Goal: Task Accomplishment & Management: Complete application form

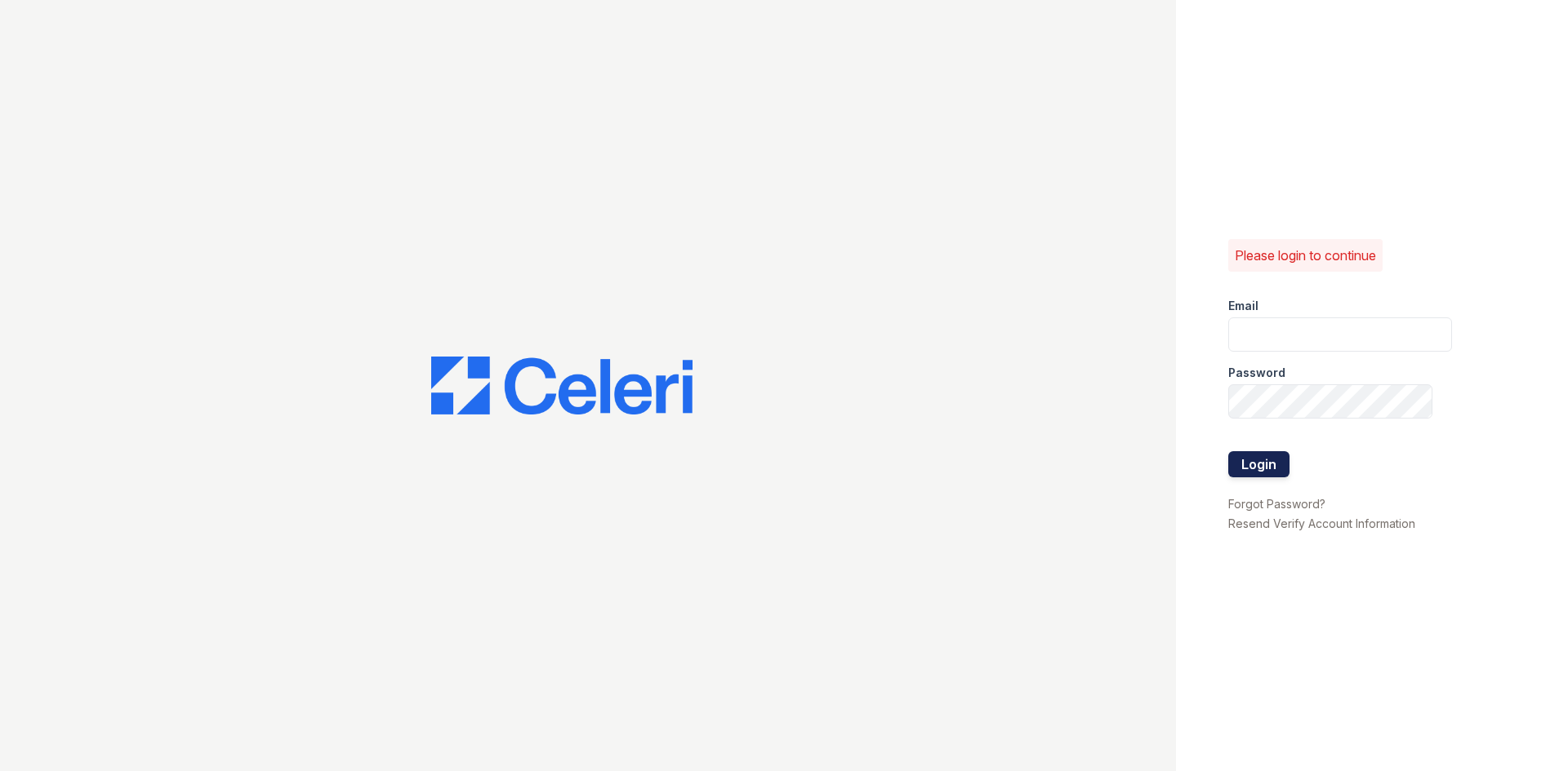
type input "[PERSON_NAME][EMAIL_ADDRESS][DOMAIN_NAME]"
click at [1250, 455] on button "Login" at bounding box center [1259, 464] width 62 height 26
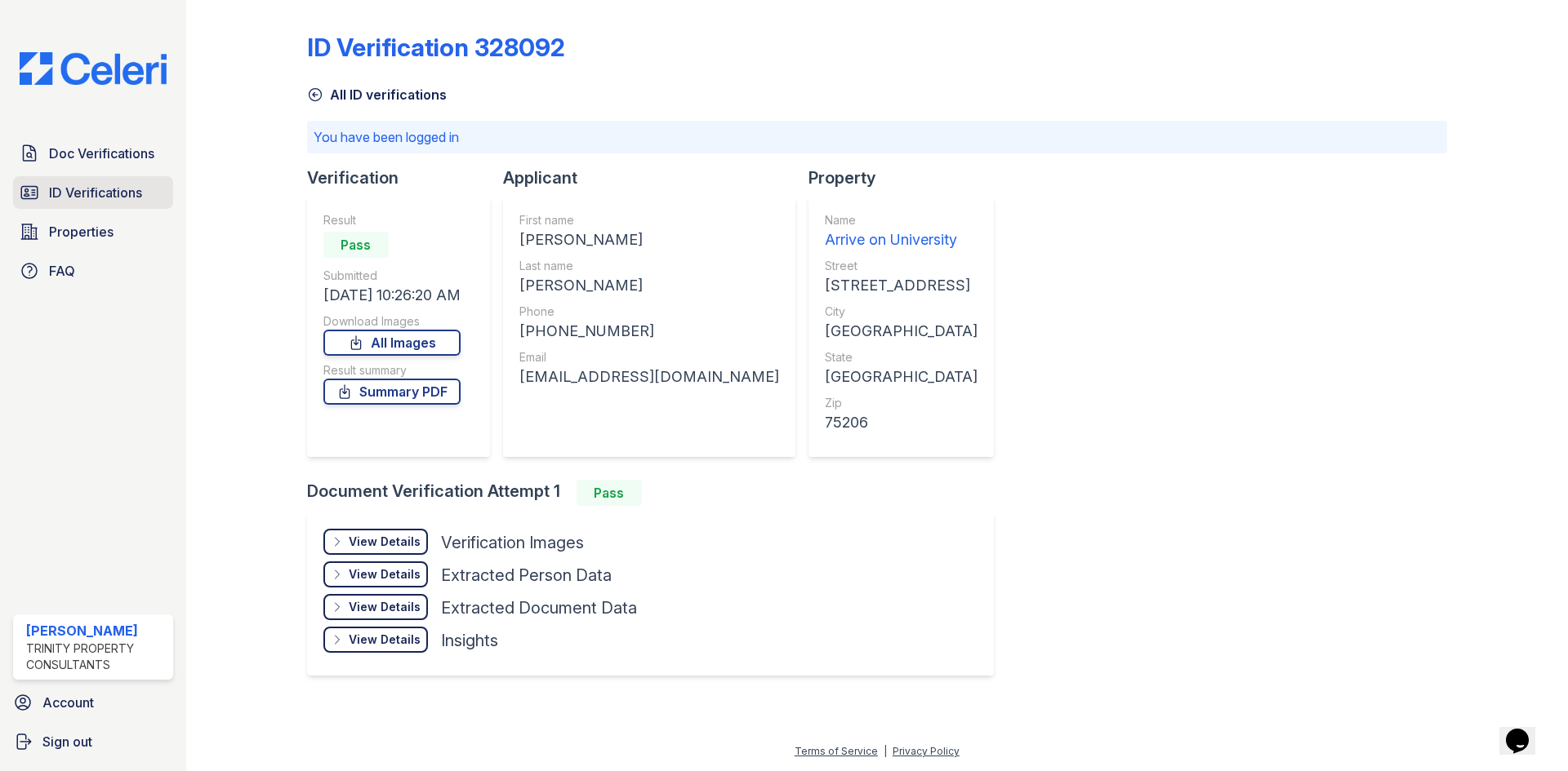
click at [119, 197] on span "ID Verifications" at bounding box center [96, 192] width 93 height 20
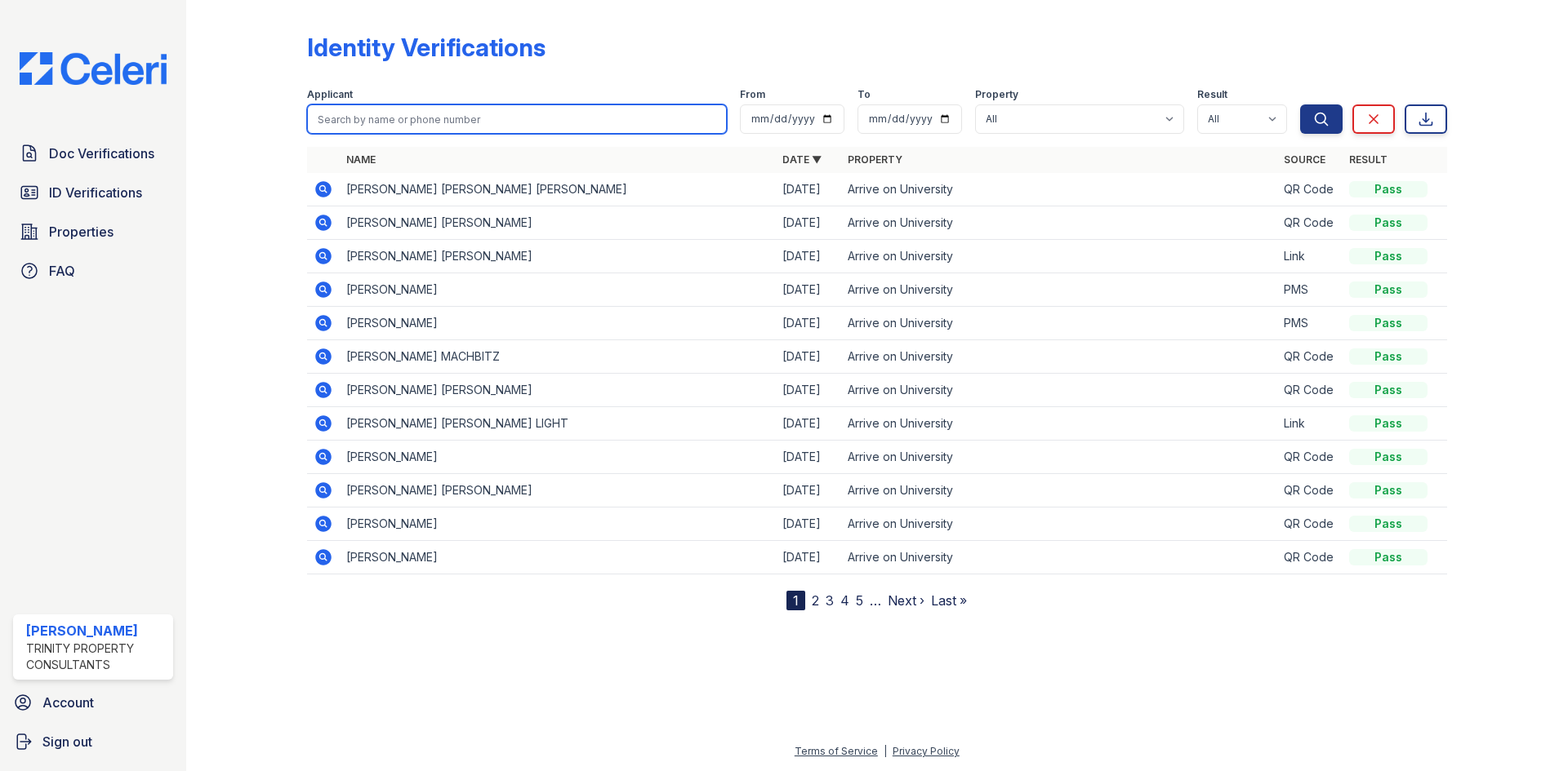
click at [408, 115] on input "search" at bounding box center [517, 119] width 420 height 30
type input "samuel"
click at [1300, 104] on button "Search" at bounding box center [1322, 119] width 43 height 30
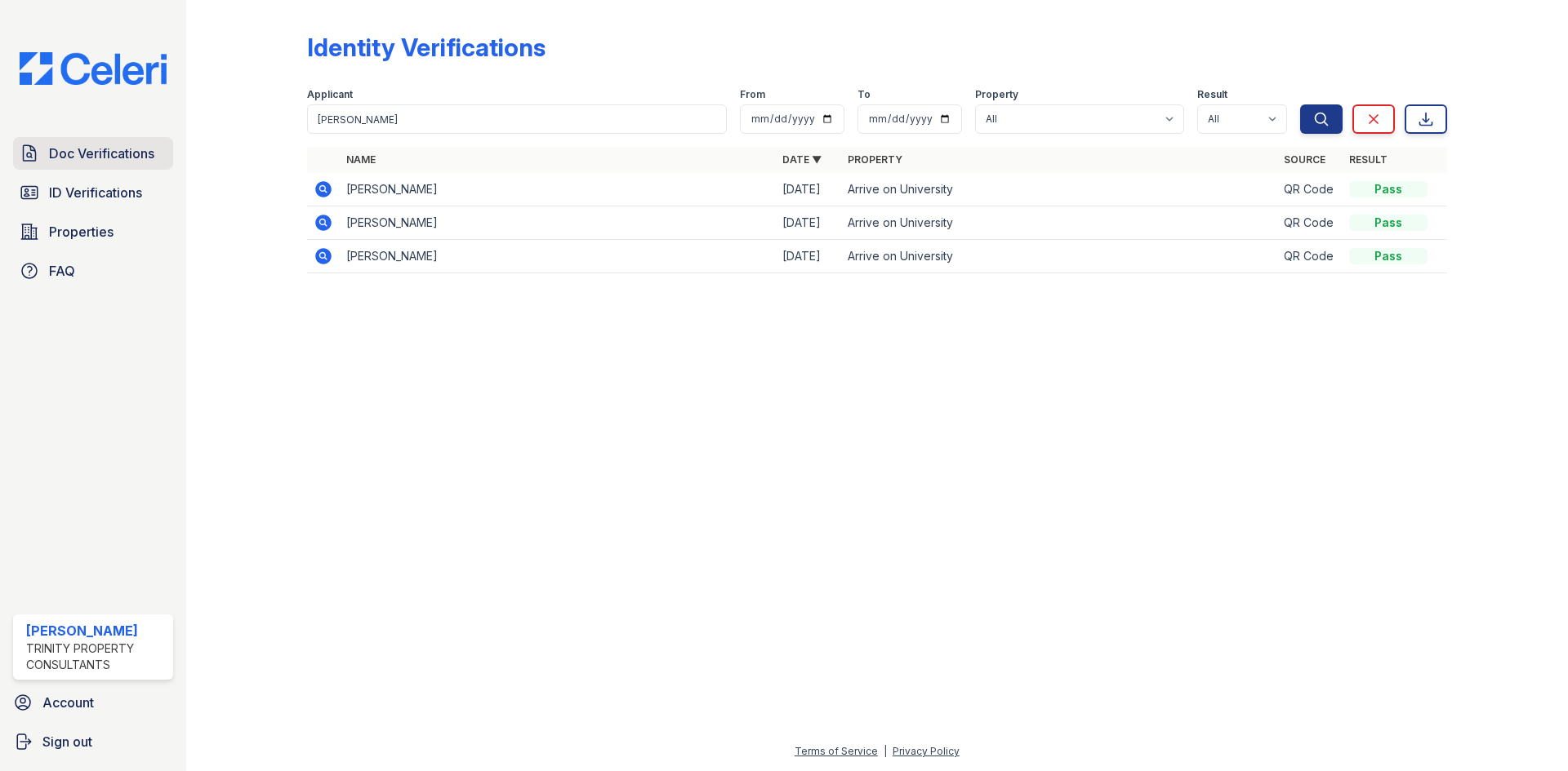
click at [101, 167] on link "Doc Verifications" at bounding box center [93, 153] width 160 height 33
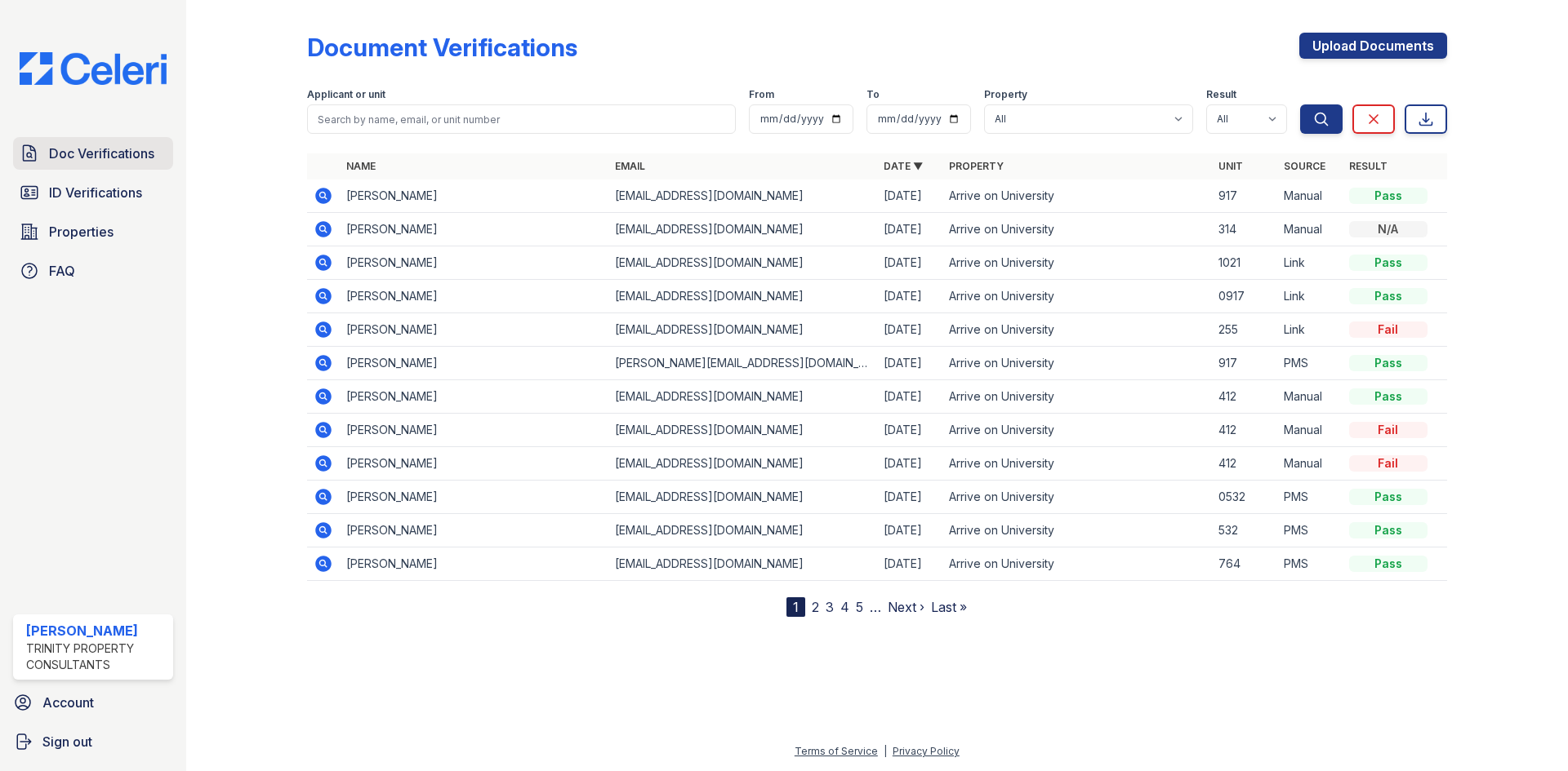
click at [133, 163] on span "Doc Verifications" at bounding box center [102, 153] width 105 height 20
click at [131, 184] on span "ID Verifications" at bounding box center [96, 192] width 93 height 20
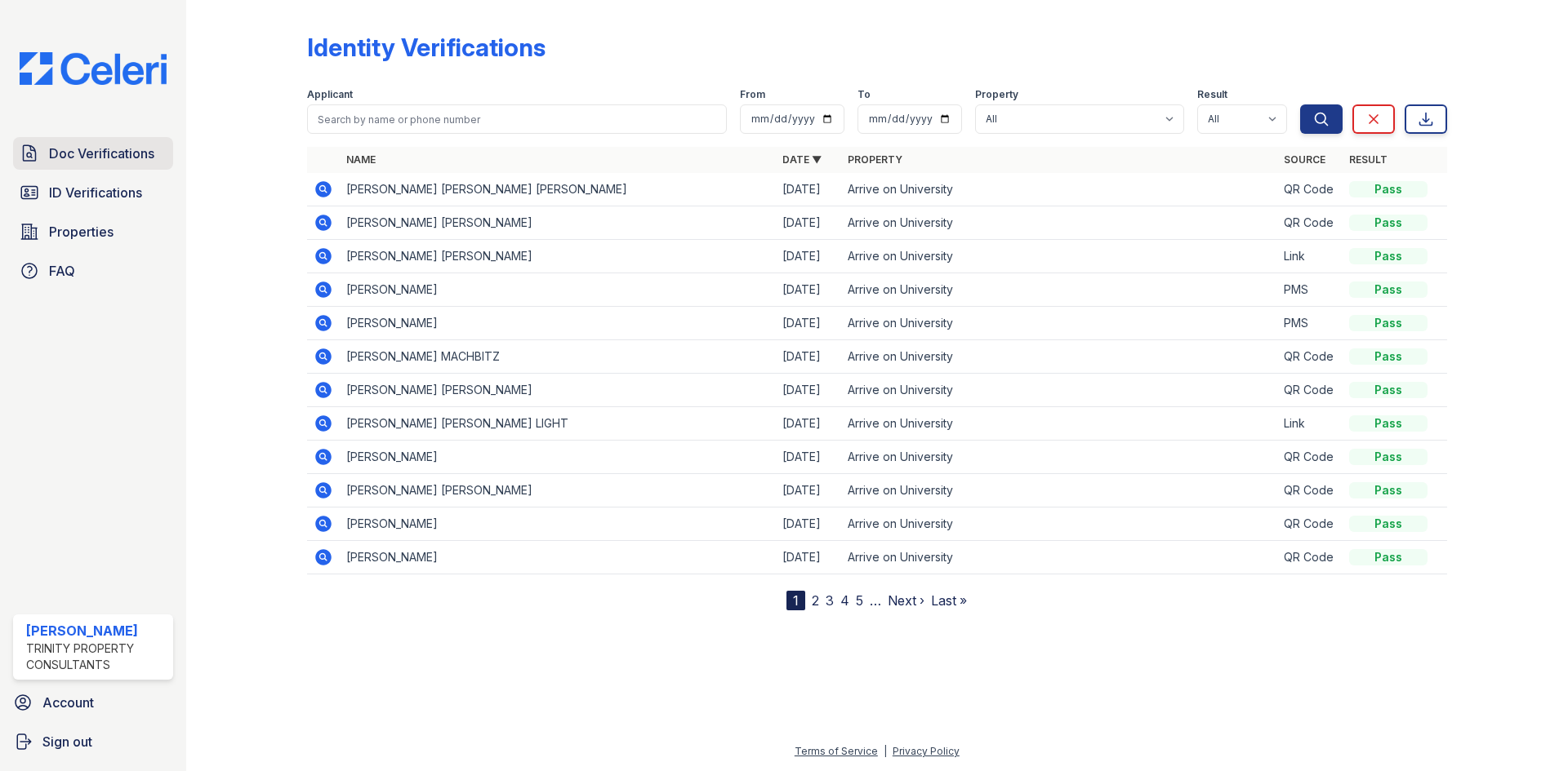
click at [129, 158] on span "Doc Verifications" at bounding box center [102, 153] width 105 height 20
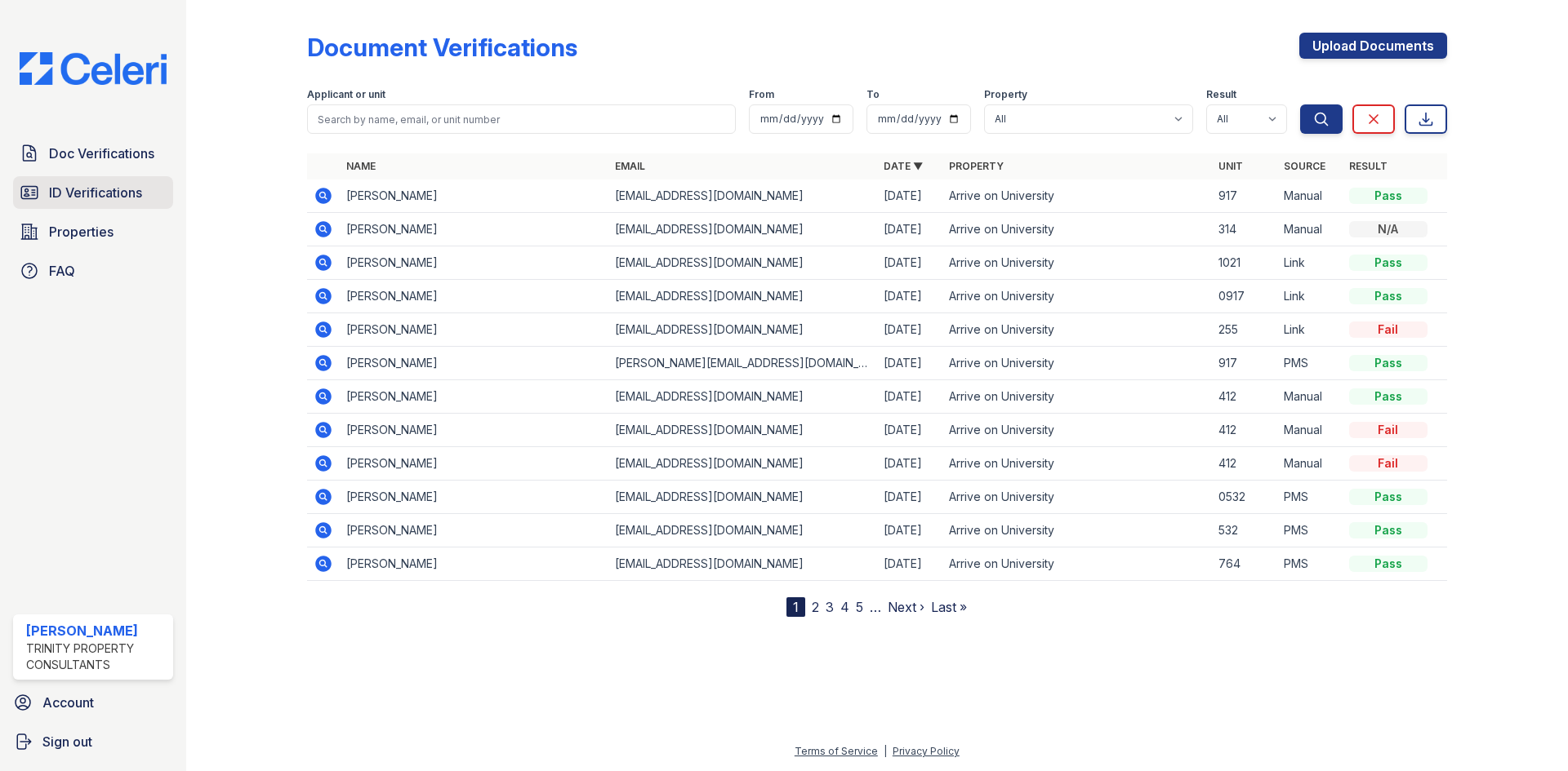
click at [128, 179] on link "ID Verifications" at bounding box center [93, 192] width 160 height 33
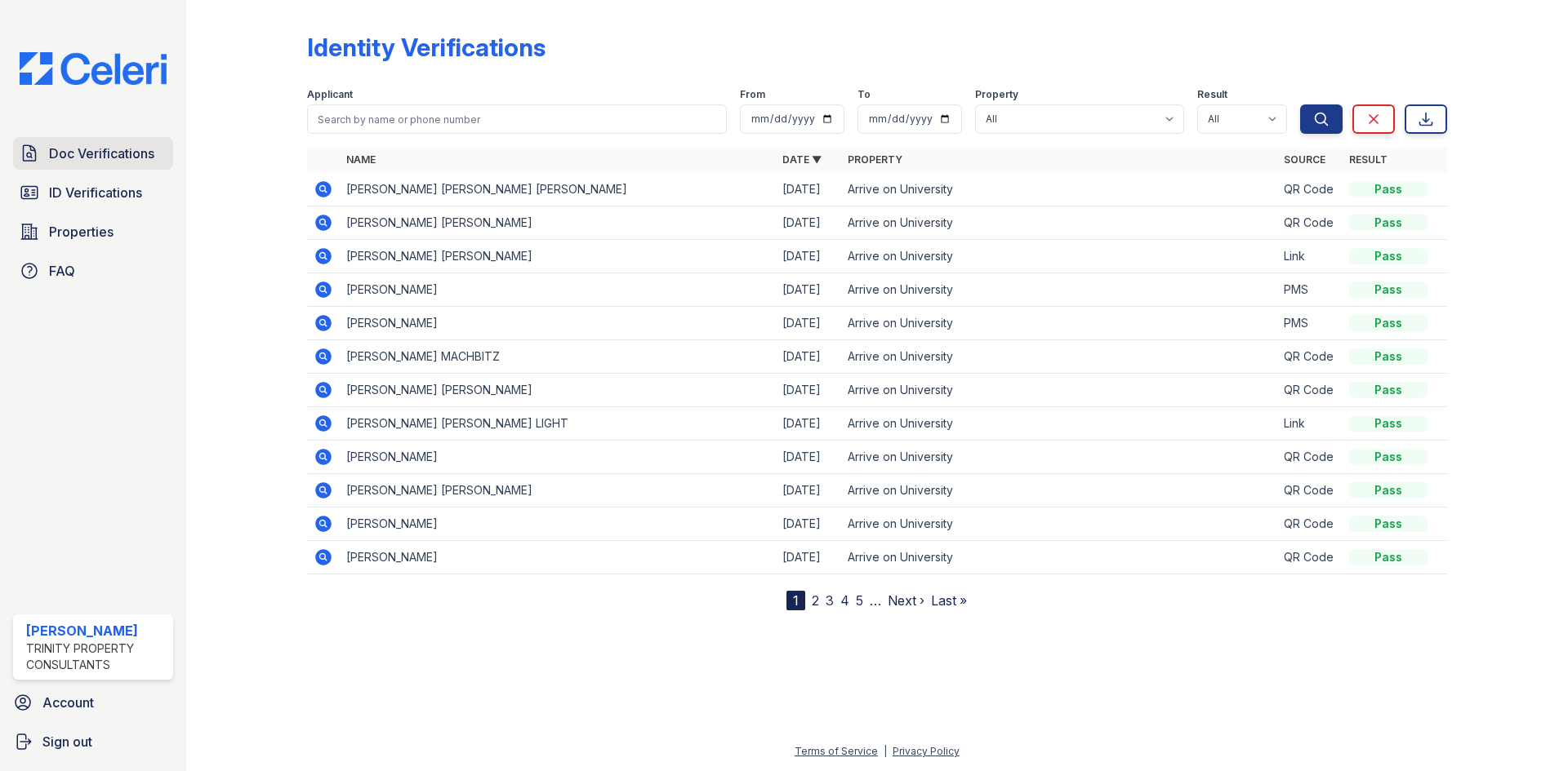
click at [132, 147] on span "Doc Verifications" at bounding box center [102, 153] width 105 height 20
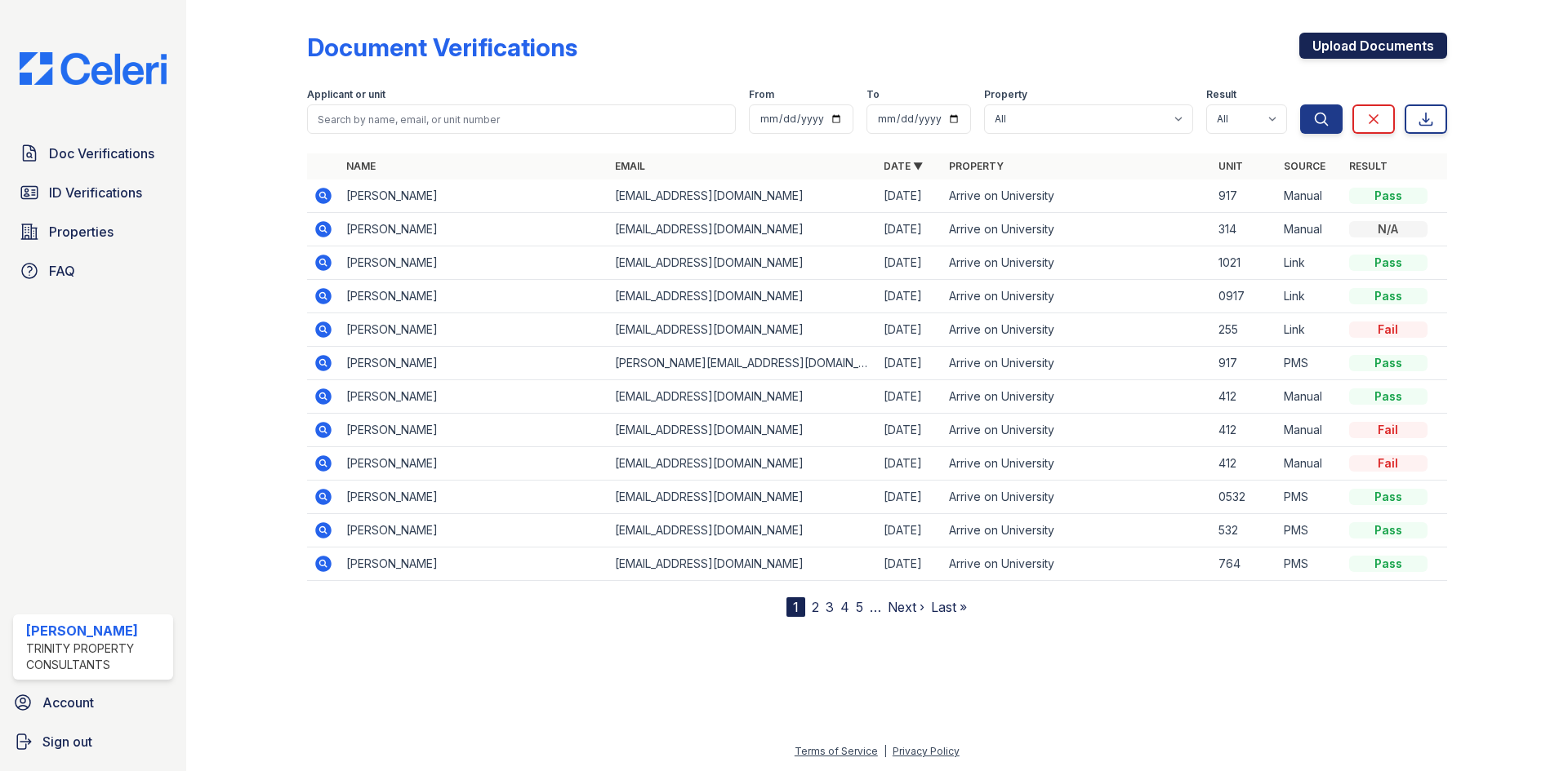
click at [1321, 46] on link "Upload Documents" at bounding box center [1373, 46] width 147 height 26
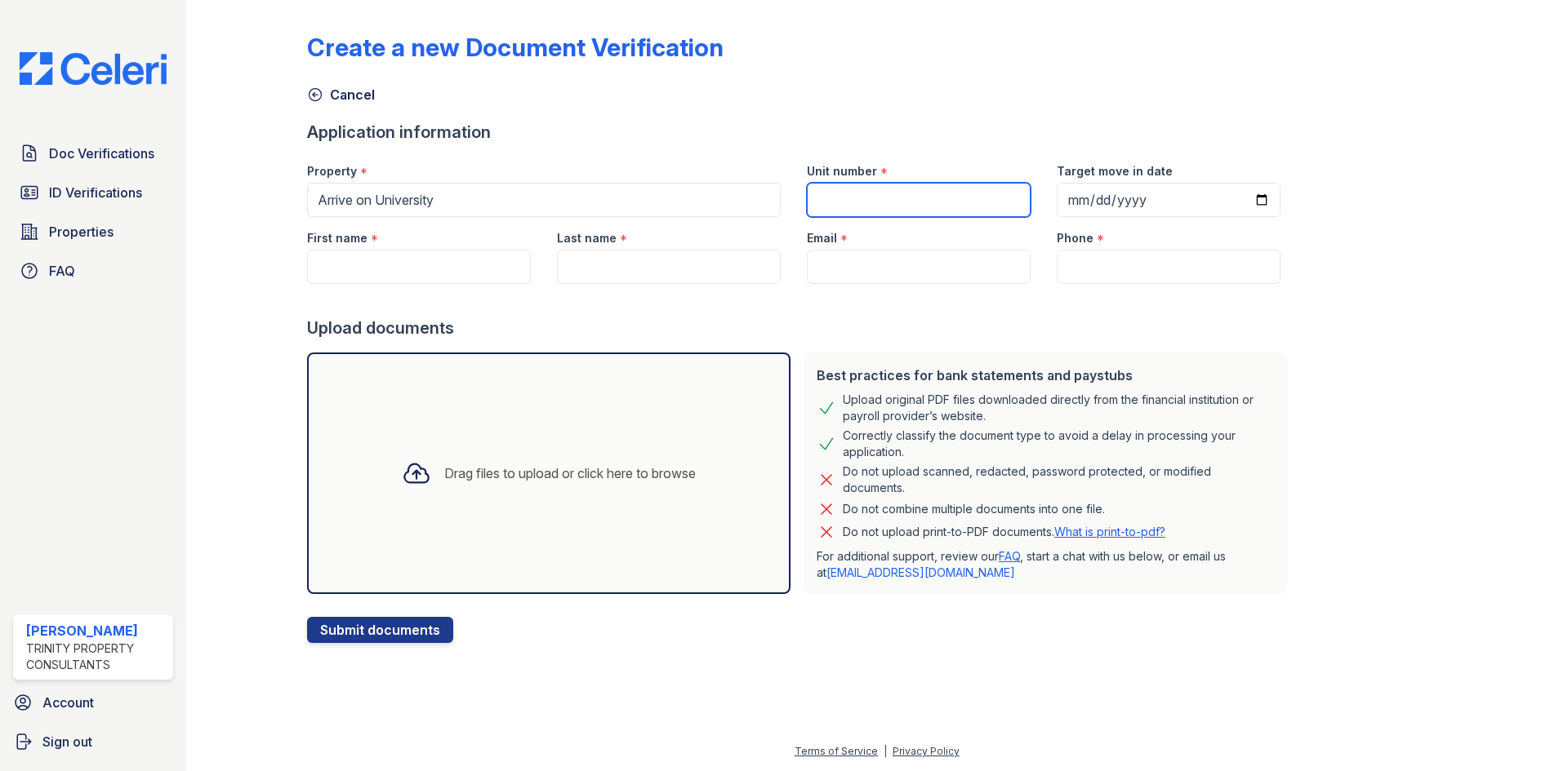
click at [927, 203] on input "Unit number" at bounding box center [919, 200] width 224 height 34
type input "214"
click at [474, 256] on input "First name" at bounding box center [419, 267] width 224 height 34
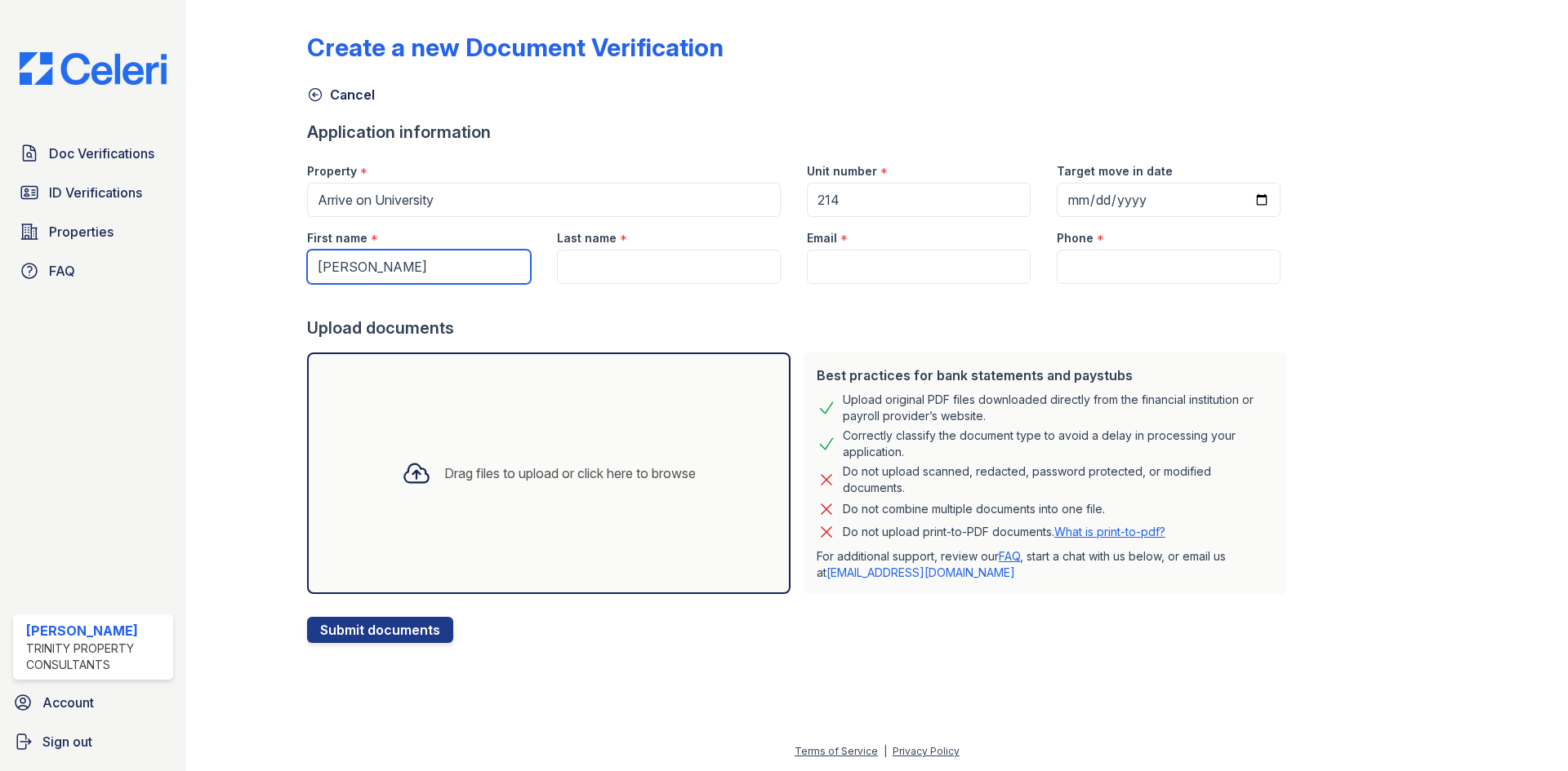
type input "Justina"
click at [593, 262] on input "Last name" at bounding box center [669, 267] width 224 height 34
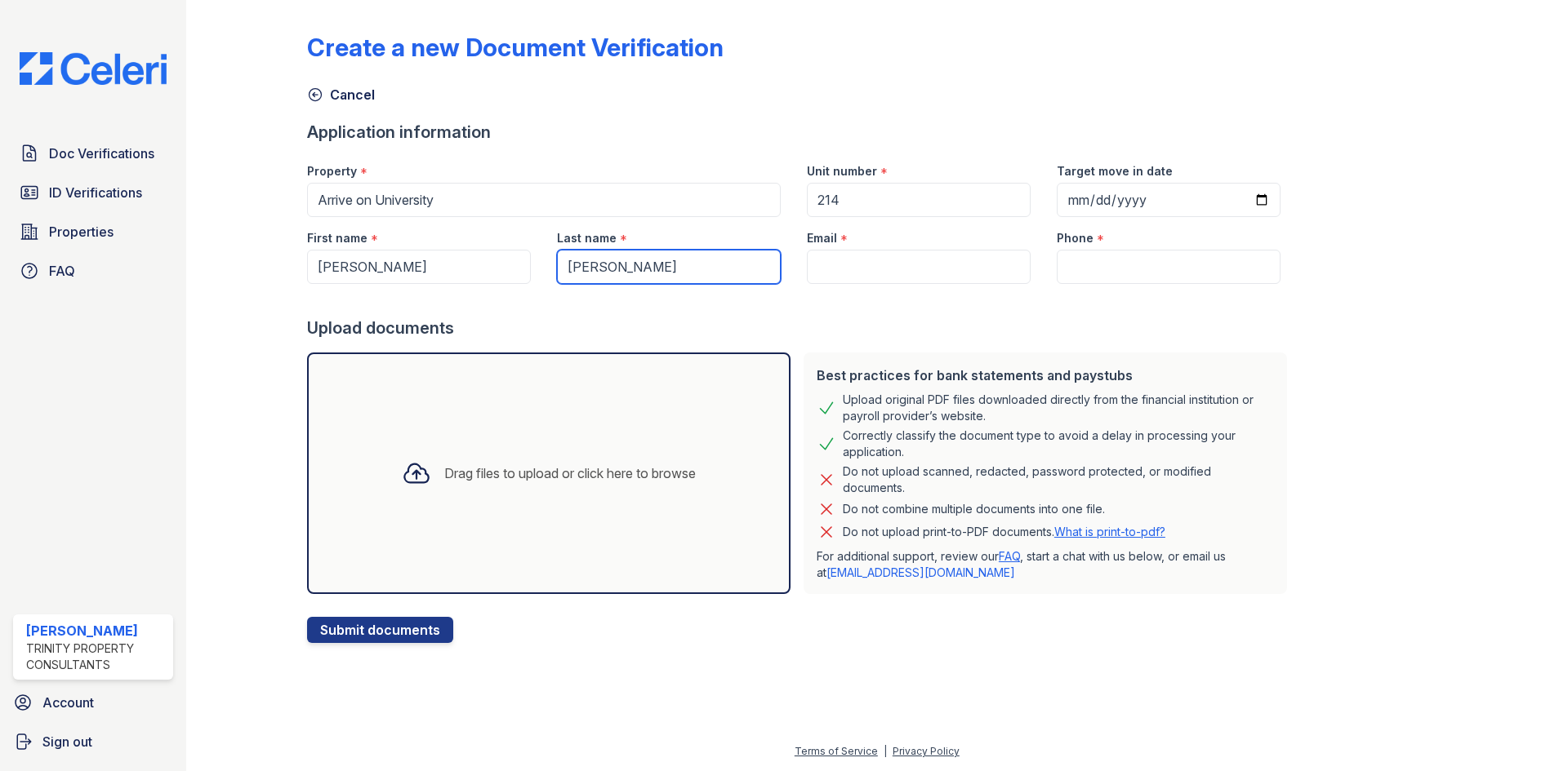
type input "Smith"
drag, startPoint x: 930, startPoint y: 259, endPoint x: 927, endPoint y: 270, distance: 11.4
click at [928, 267] on input "Email" at bounding box center [919, 267] width 224 height 34
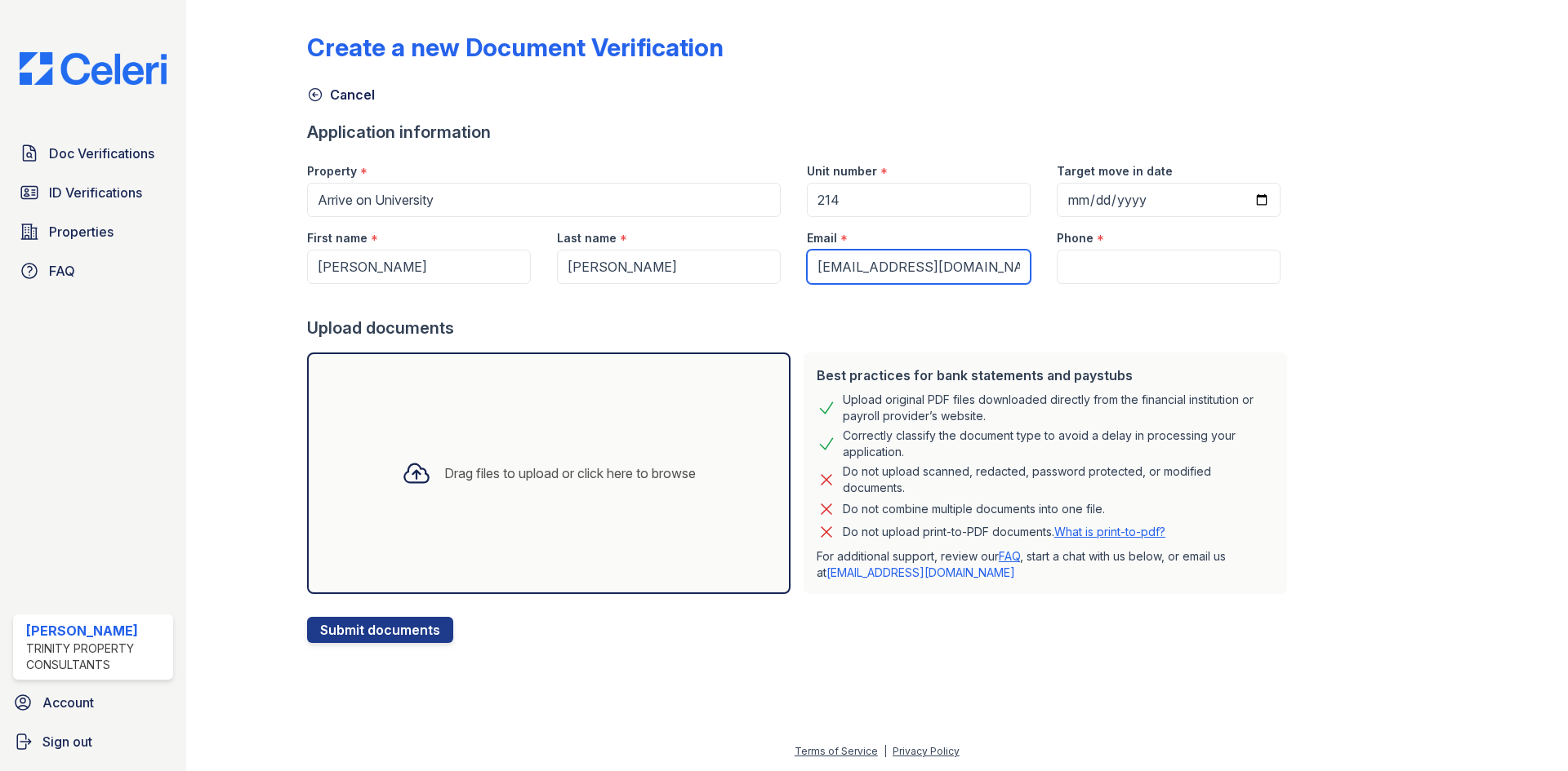
type input "tina70114@gmail.com"
click at [1066, 259] on input "Phone" at bounding box center [1169, 267] width 224 height 34
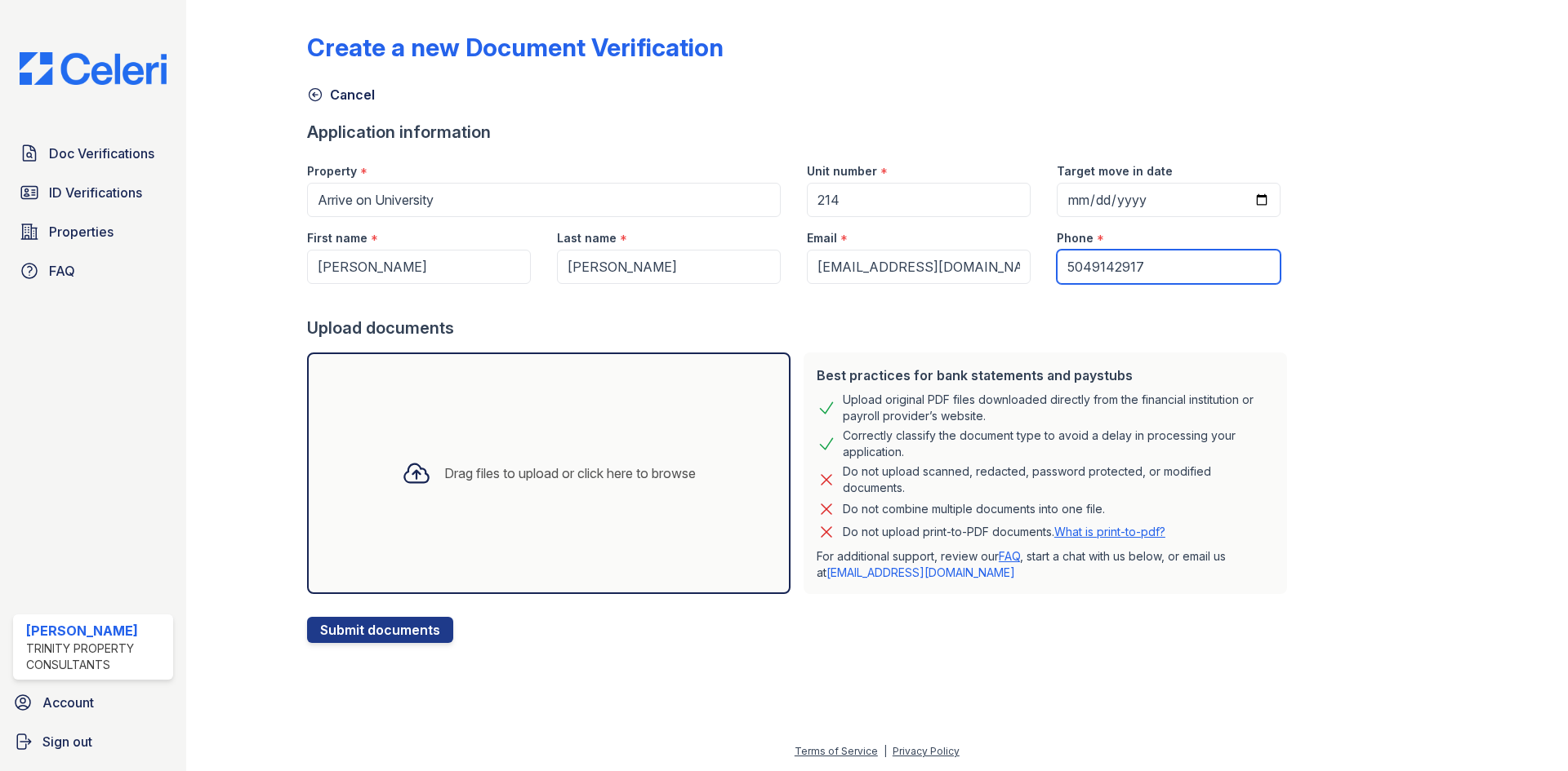
type input "5049142917"
click at [467, 465] on div "Drag files to upload or click here to browse" at bounding box center [570, 473] width 252 height 20
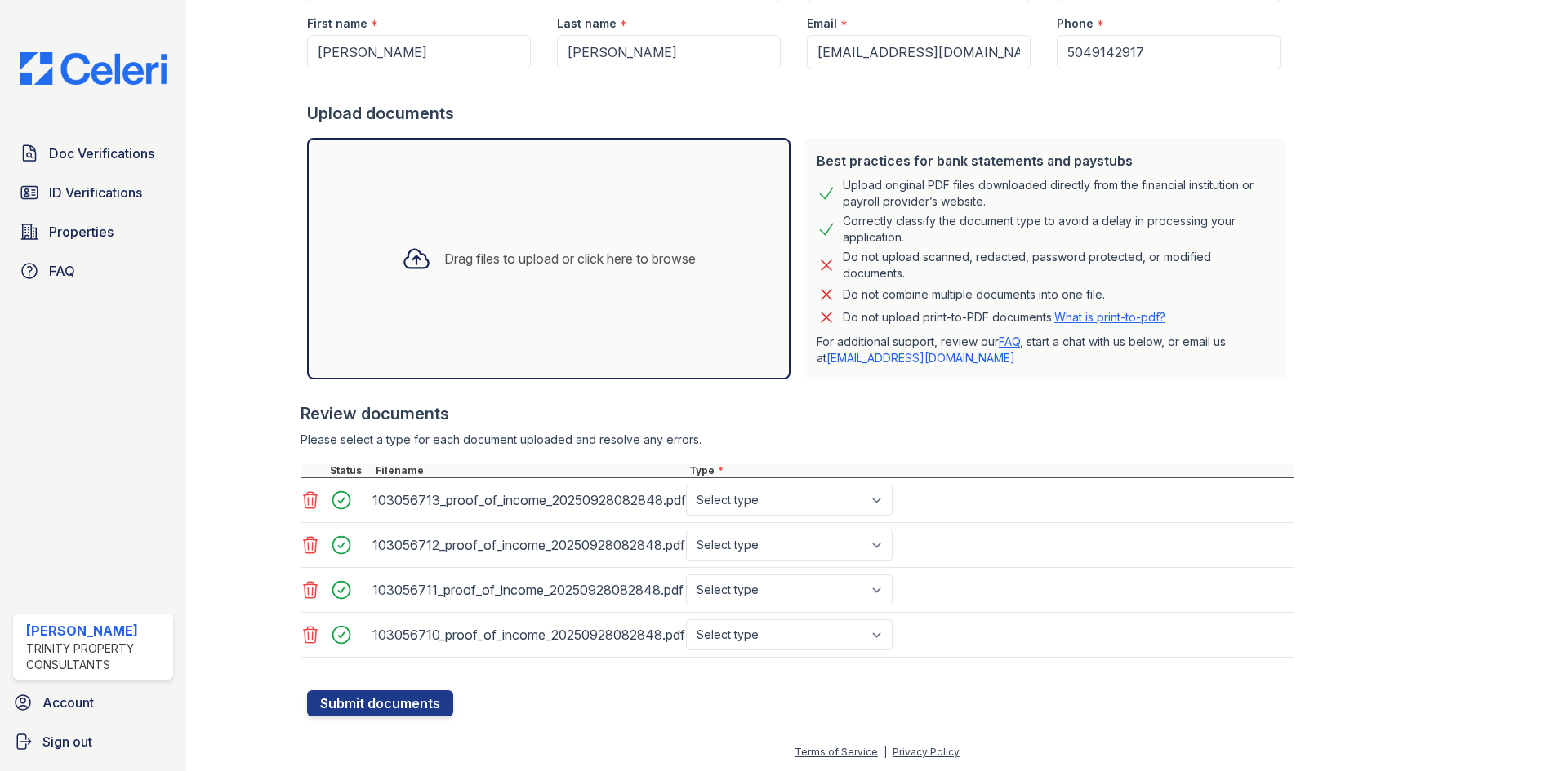
scroll to position [215, 0]
click at [772, 503] on select "Select type Paystub Bank Statement Offer Letter Tax Documents Benefit Award Let…" at bounding box center [788, 499] width 206 height 31
select select "paystub"
click at [686, 484] on select "Select type Paystub Bank Statement Offer Letter Tax Documents Benefit Award Let…" at bounding box center [788, 499] width 206 height 31
click at [749, 541] on select "Select type Paystub Bank Statement Offer Letter Tax Documents Benefit Award Let…" at bounding box center [788, 544] width 206 height 31
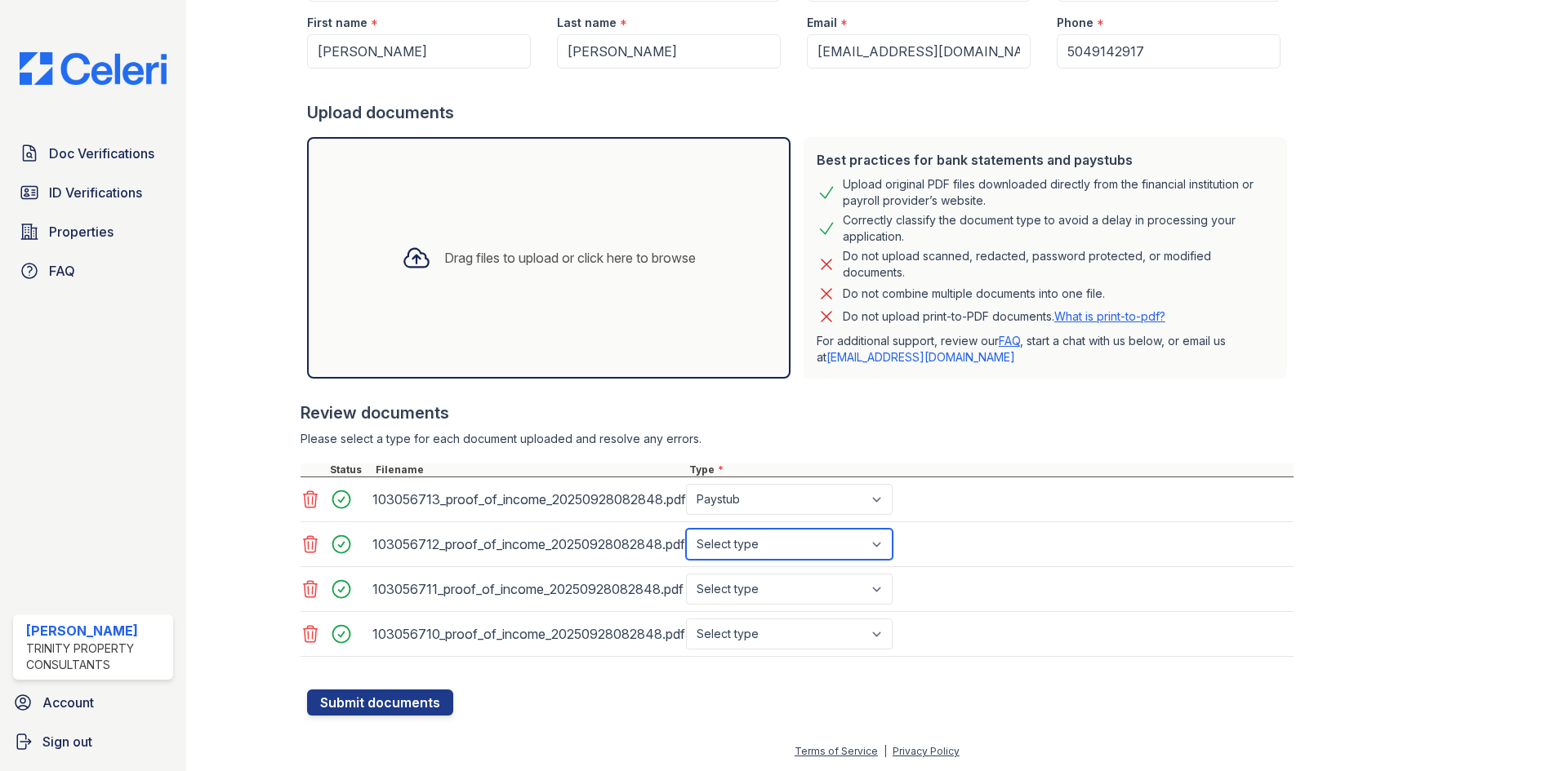
select select "paystub"
click at [686, 529] on select "Select type Paystub Bank Statement Offer Letter Tax Documents Benefit Award Let…" at bounding box center [788, 544] width 206 height 31
click at [743, 591] on select "Select type Paystub Bank Statement Offer Letter Tax Documents Benefit Award Let…" at bounding box center [788, 588] width 206 height 31
select select "paystub"
click at [686, 573] on select "Select type Paystub Bank Statement Offer Letter Tax Documents Benefit Award Let…" at bounding box center [788, 588] width 206 height 31
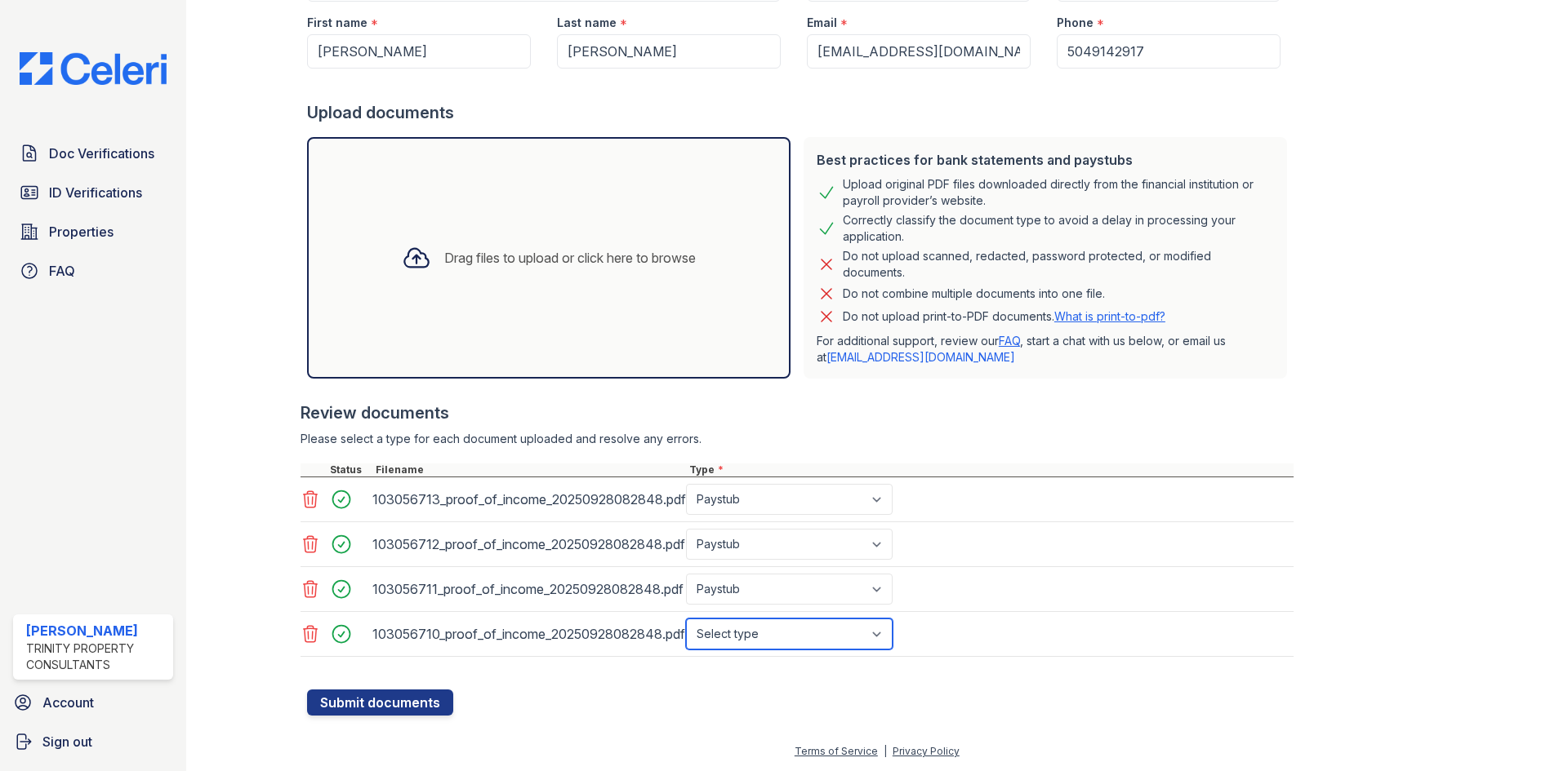
click at [742, 629] on select "Select type Paystub Bank Statement Offer Letter Tax Documents Benefit Award Let…" at bounding box center [788, 634] width 206 height 31
select select "paystub"
click at [686, 619] on select "Select type Paystub Bank Statement Offer Letter Tax Documents Benefit Award Let…" at bounding box center [788, 634] width 206 height 31
click at [443, 705] on button "Submit documents" at bounding box center [380, 703] width 146 height 26
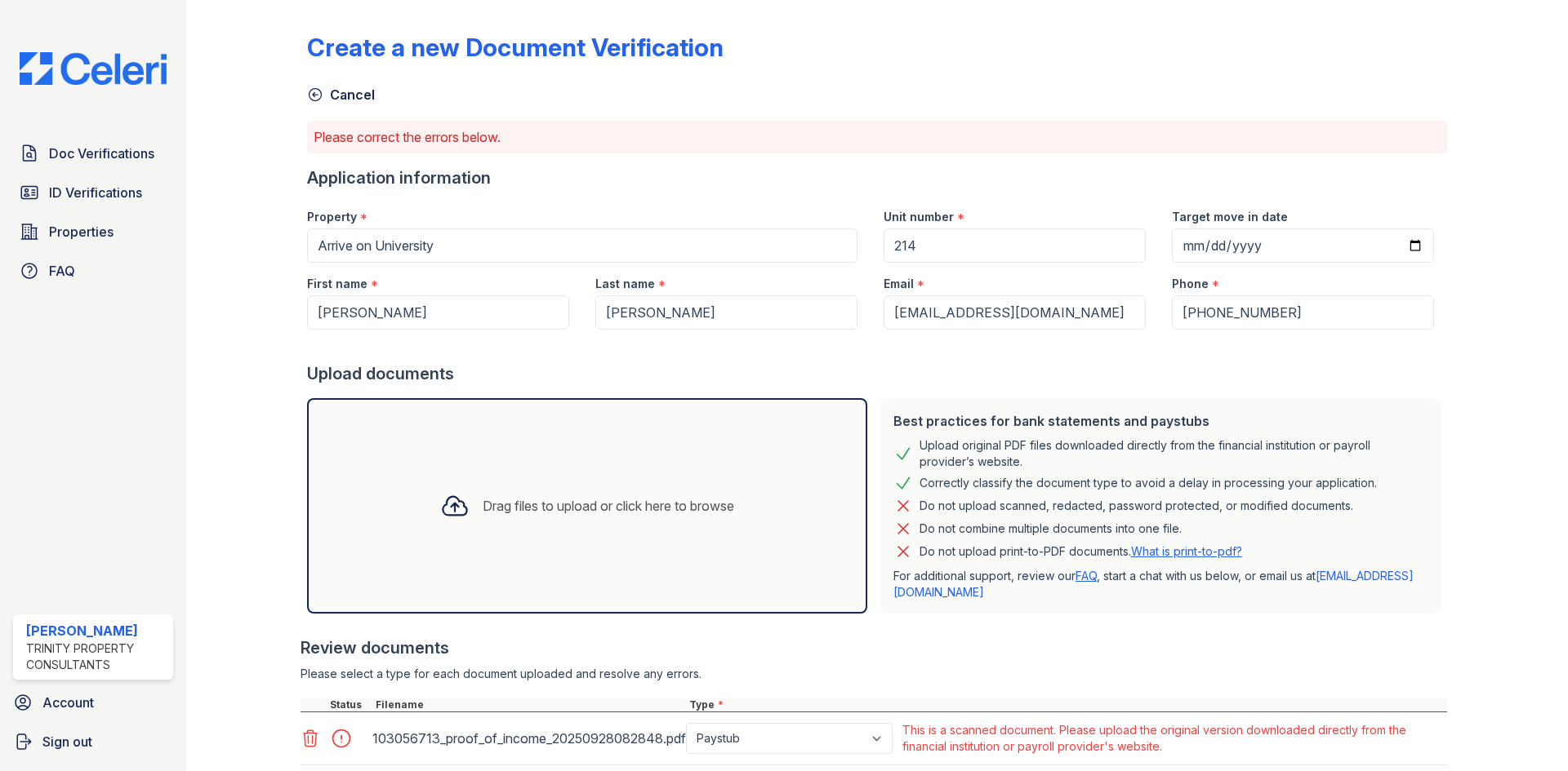
scroll to position [245, 0]
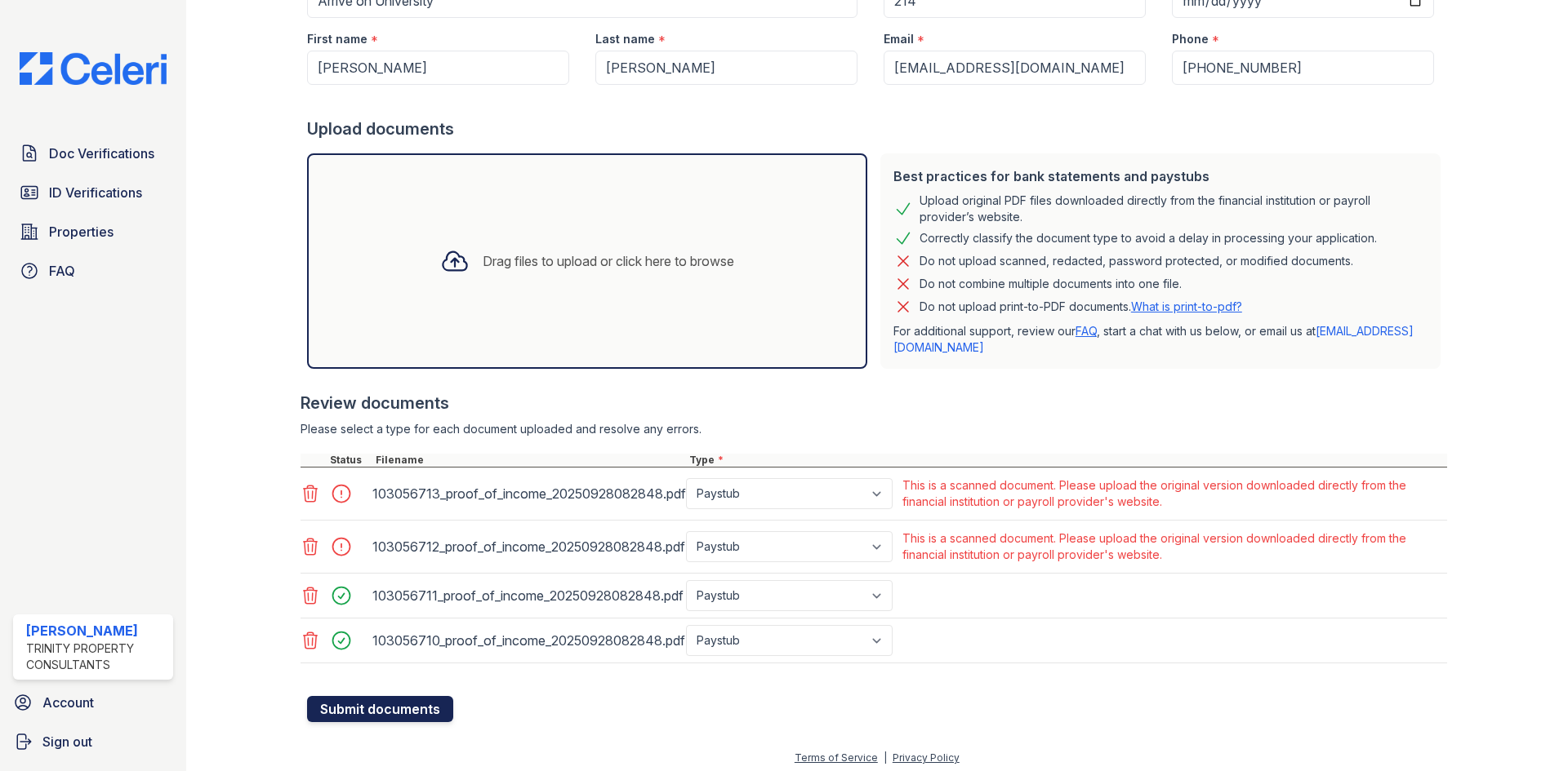
click at [344, 710] on button "Submit documents" at bounding box center [380, 709] width 146 height 26
click at [304, 546] on icon at bounding box center [311, 547] width 14 height 17
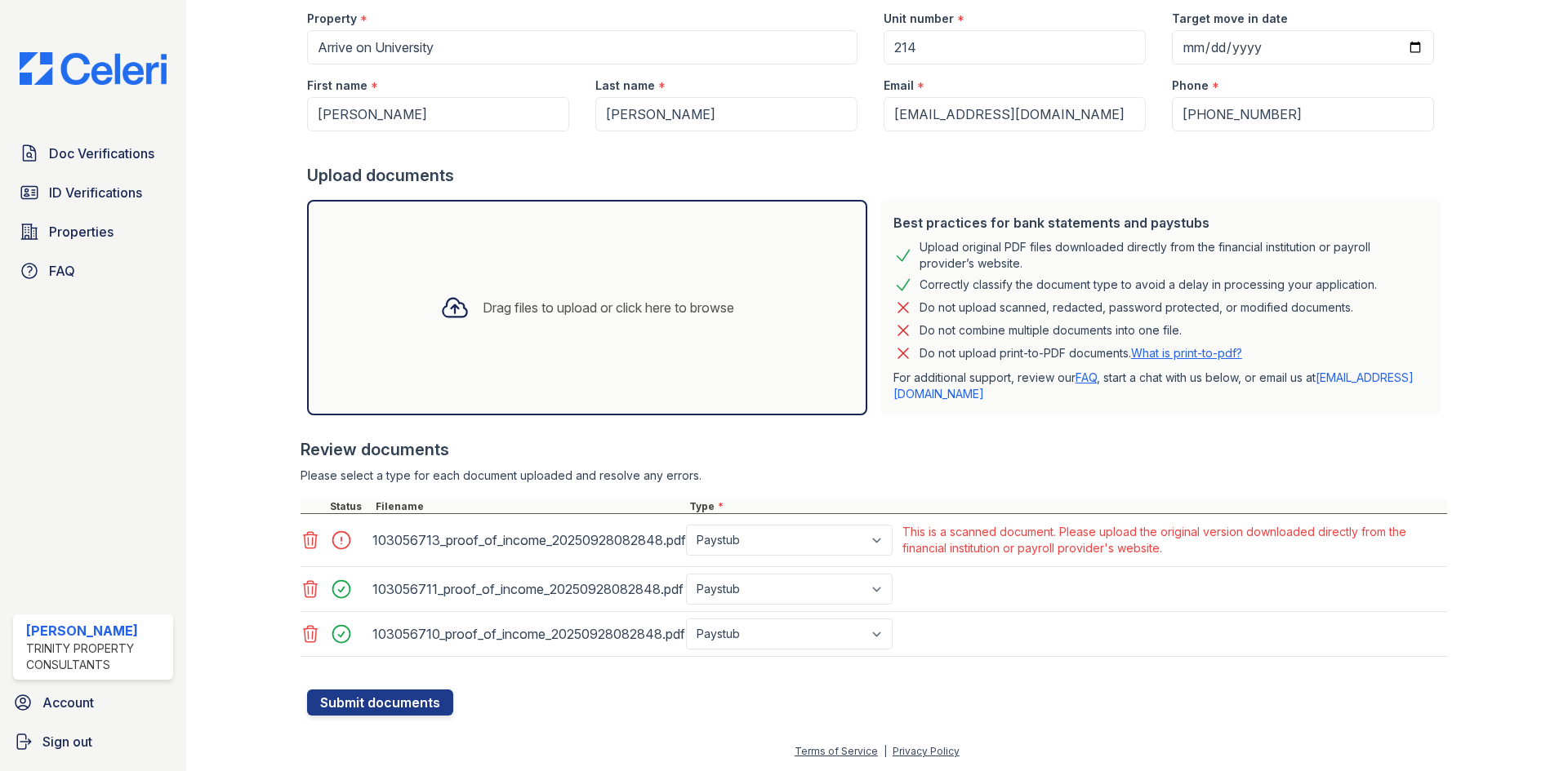
click at [311, 538] on icon at bounding box center [310, 540] width 20 height 20
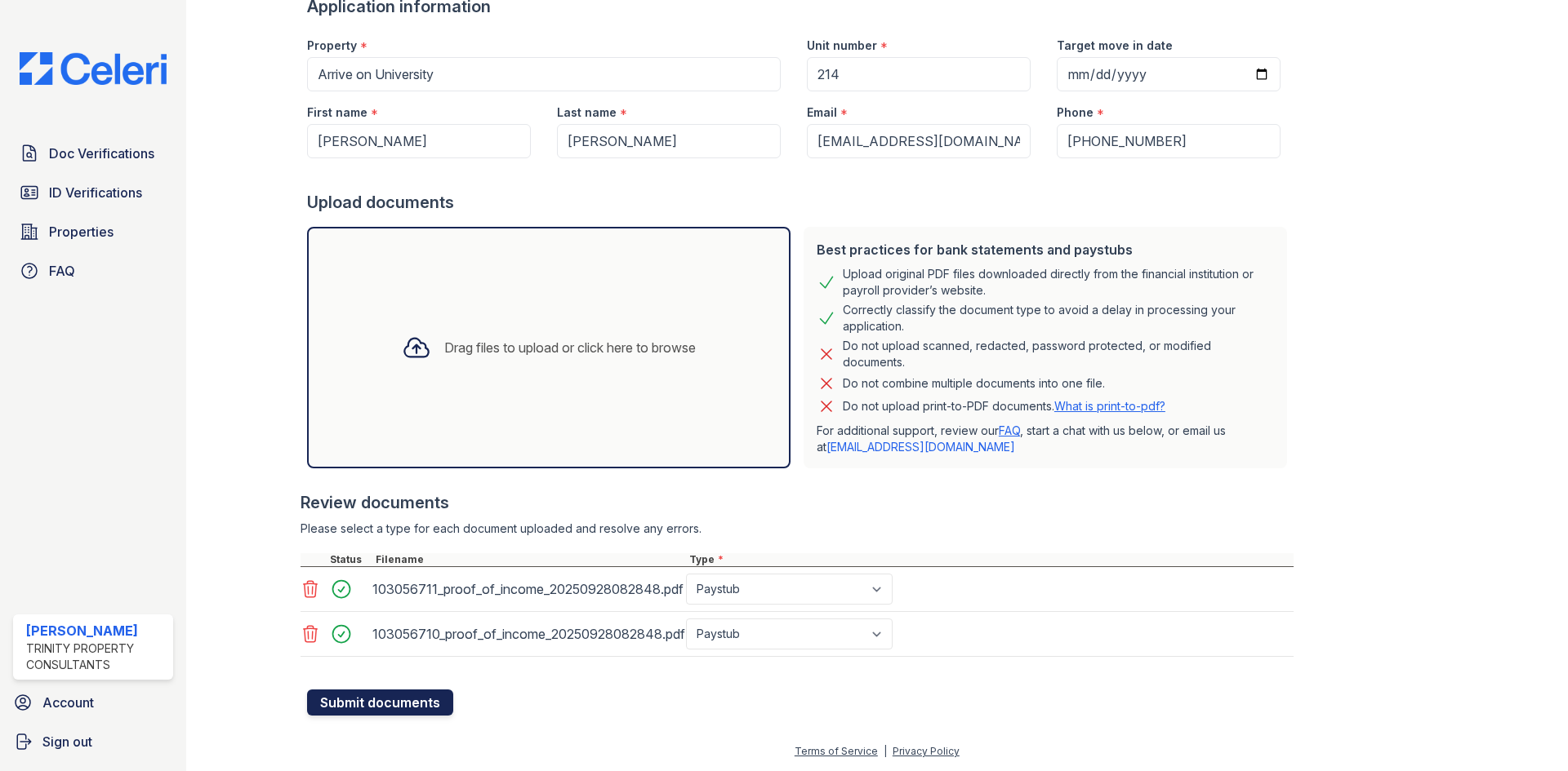
click at [331, 693] on button "Submit documents" at bounding box center [380, 703] width 146 height 26
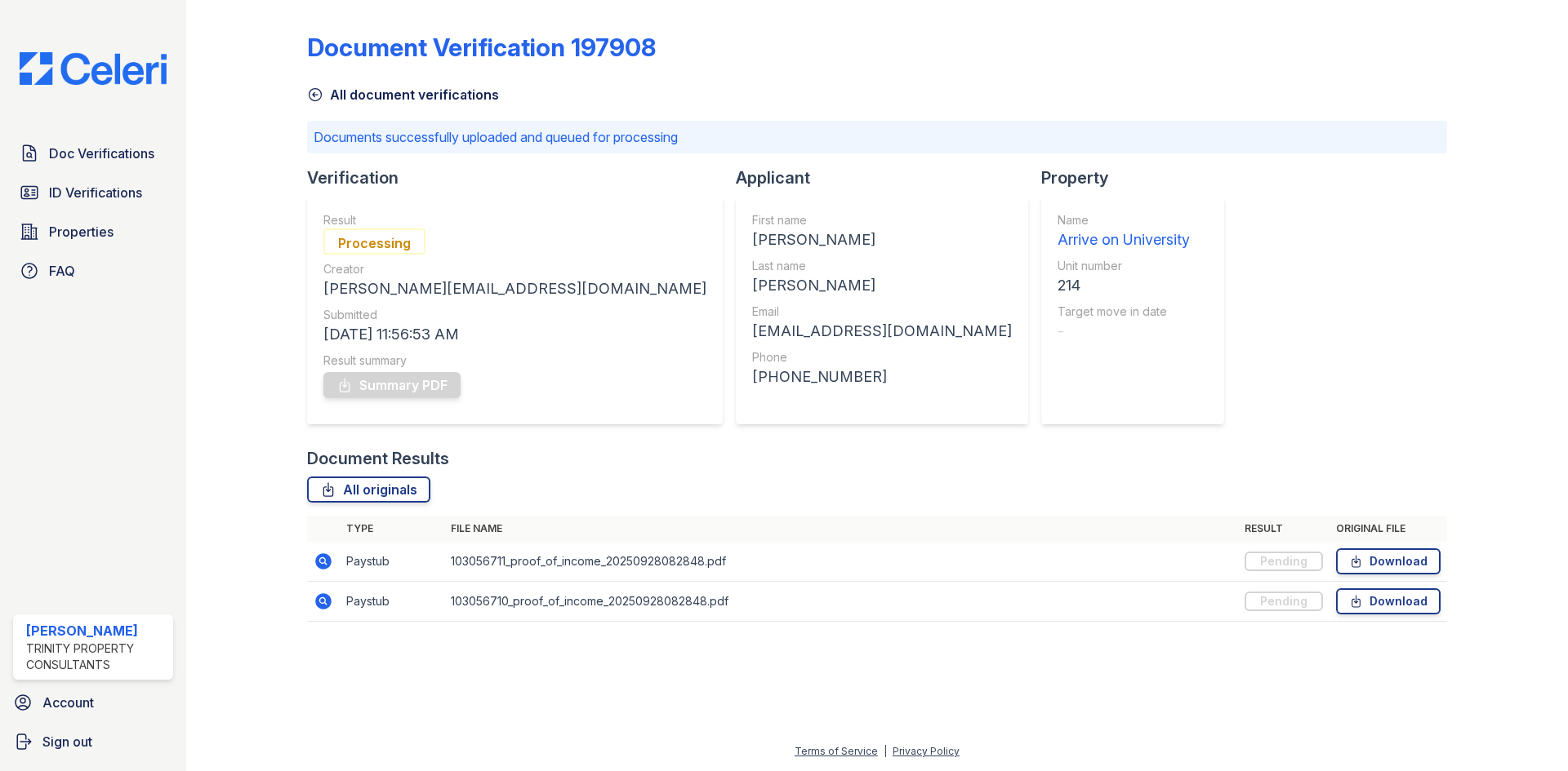
click at [322, 560] on icon at bounding box center [322, 560] width 4 height 4
